Goal: Task Accomplishment & Management: Use online tool/utility

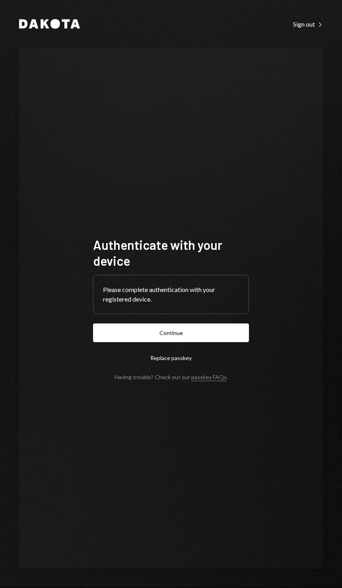
click at [222, 342] on button "Continue" at bounding box center [171, 332] width 156 height 19
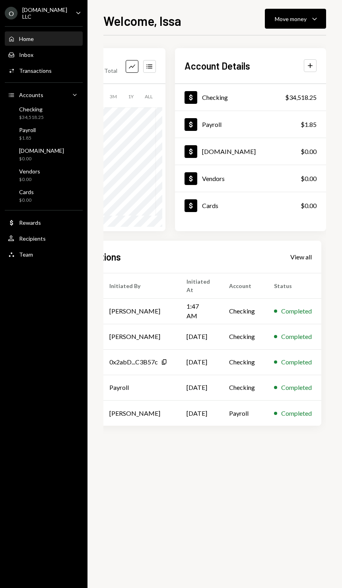
click at [309, 20] on div "Move money Caret Down" at bounding box center [295, 19] width 41 height 10
click at [311, 21] on icon "Caret Down" at bounding box center [315, 19] width 10 height 10
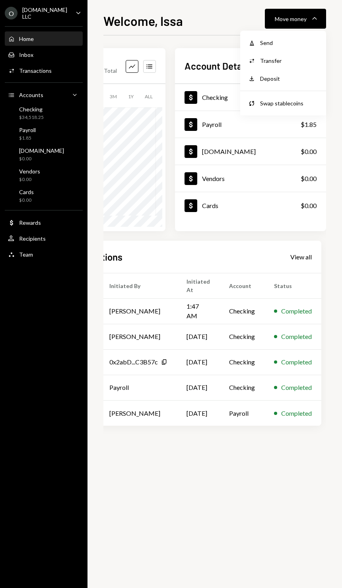
click at [311, 21] on icon "Caret Down" at bounding box center [315, 19] width 10 height 10
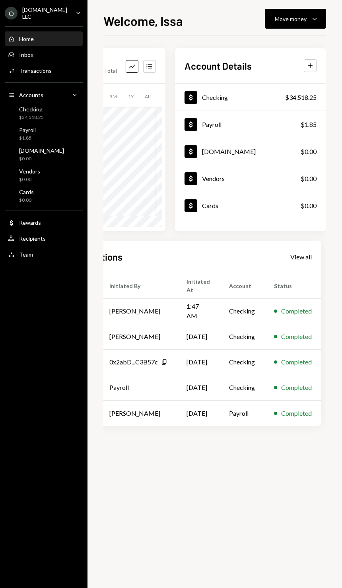
click at [303, 12] on button "Move money Caret Down" at bounding box center [295, 19] width 61 height 20
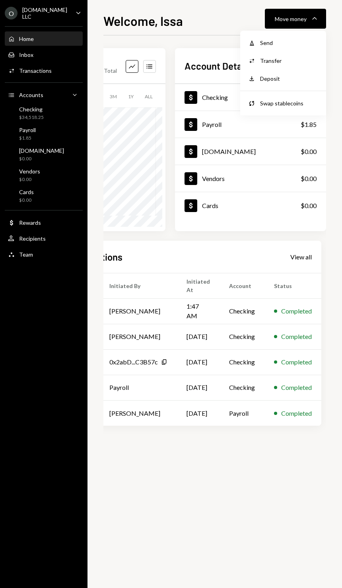
click at [298, 44] on div "Send" at bounding box center [289, 43] width 58 height 8
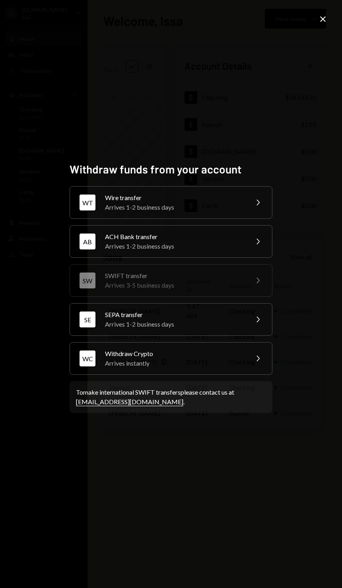
click at [195, 358] on div "Withdraw Crypto" at bounding box center [174, 354] width 138 height 10
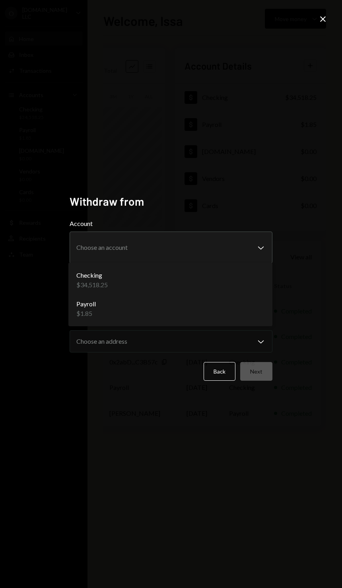
select select "**********"
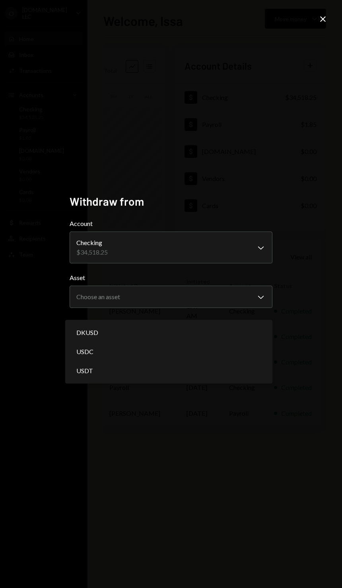
click at [159, 328] on div "DKUSD" at bounding box center [168, 332] width 201 height 19
select select "****"
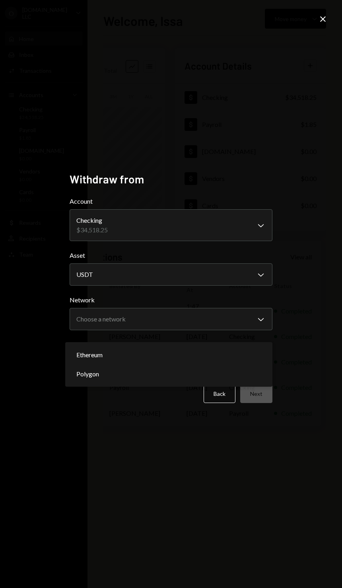
click at [148, 346] on div "Ethereum" at bounding box center [168, 354] width 201 height 19
select select "**********"
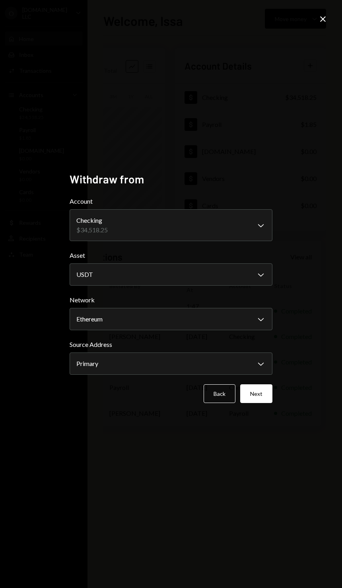
click at [268, 403] on button "Next" at bounding box center [256, 393] width 32 height 19
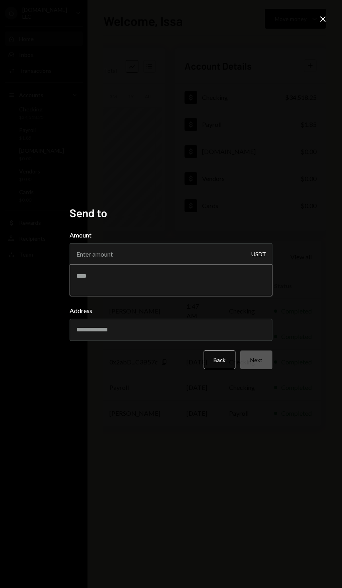
click at [162, 296] on textarea at bounding box center [171, 280] width 203 height 32
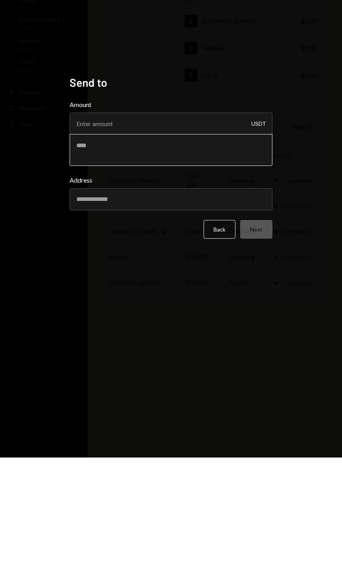
type textarea "*"
click at [136, 264] on textarea at bounding box center [171, 280] width 203 height 32
click at [163, 243] on input "Amount" at bounding box center [171, 254] width 203 height 22
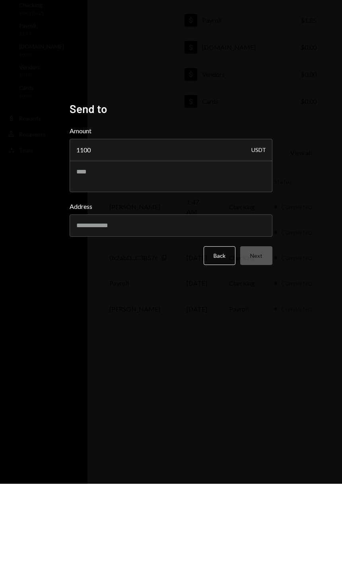
type input "1100"
click at [151, 264] on textarea at bounding box center [171, 280] width 203 height 32
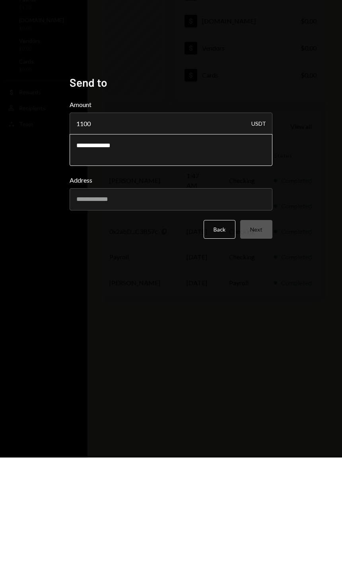
type textarea "**********"
click at [169, 318] on input "Address" at bounding box center [171, 329] width 203 height 22
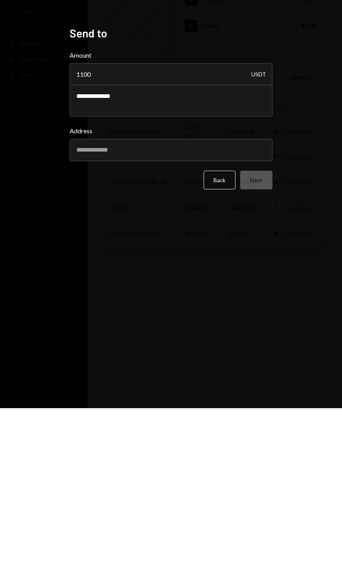
click at [111, 318] on input "Address" at bounding box center [171, 329] width 203 height 22
paste input "**********"
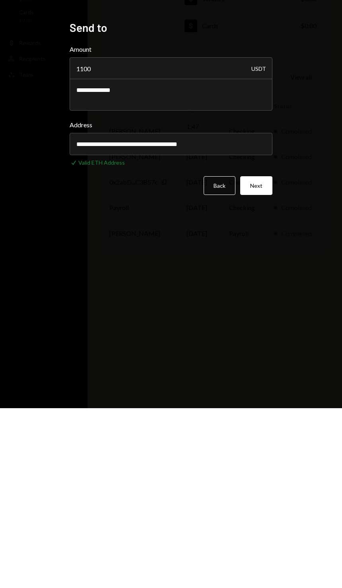
type input "**********"
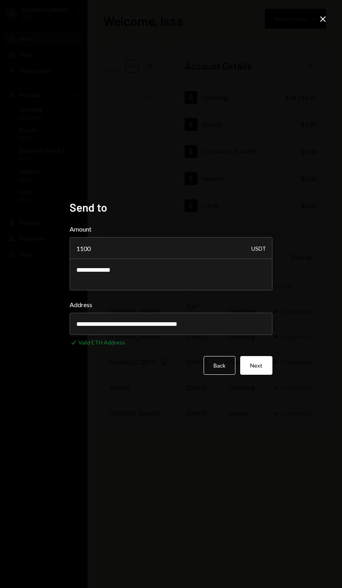
click at [264, 375] on button "Next" at bounding box center [256, 365] width 32 height 19
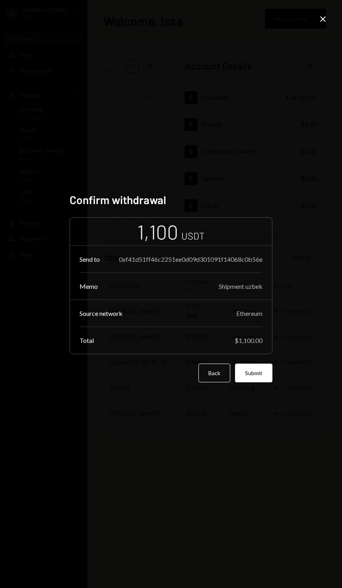
click at [261, 382] on button "Submit" at bounding box center [253, 372] width 37 height 19
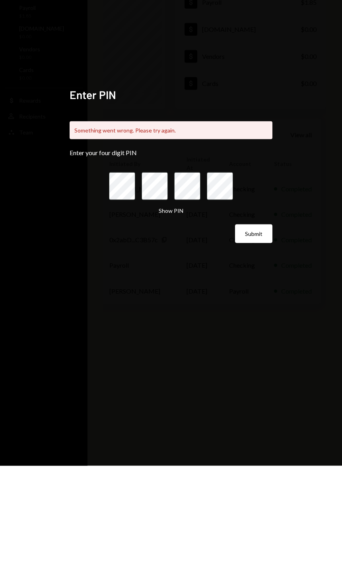
click at [246, 346] on button "Submit" at bounding box center [253, 355] width 37 height 19
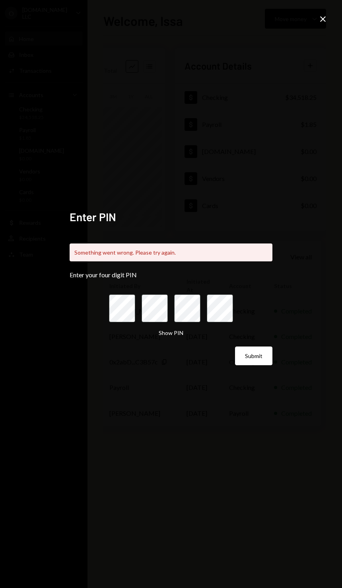
click at [320, 26] on div "Enter PIN Something went wrong. Please try again. Enter your four digit PIN Sho…" at bounding box center [171, 294] width 342 height 588
click at [259, 365] on button "Submit" at bounding box center [253, 355] width 37 height 19
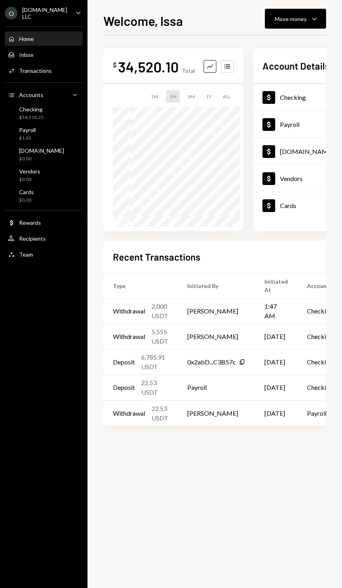
scroll to position [0, 0]
click at [43, 114] on div "$34,518.25" at bounding box center [31, 117] width 25 height 7
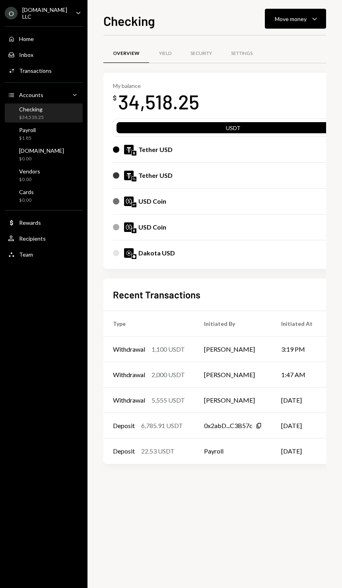
click at [247, 355] on td "[PERSON_NAME]" at bounding box center [232, 348] width 77 height 25
